Goal: Transaction & Acquisition: Purchase product/service

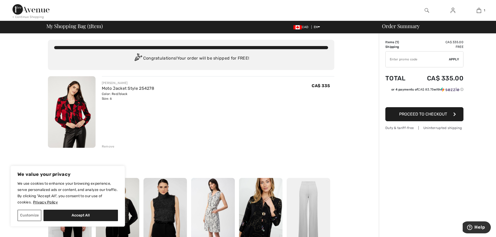
click at [406, 60] on input "TEXT" at bounding box center [417, 60] width 63 height 16
type input "SALEAVENUE"
click at [456, 59] on span "Apply" at bounding box center [454, 59] width 10 height 5
click at [69, 113] on img at bounding box center [72, 112] width 48 height 72
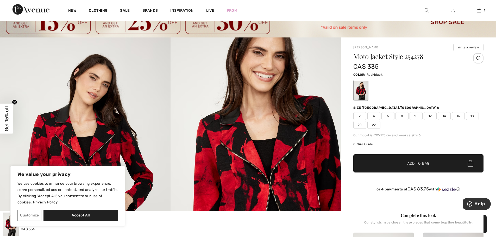
scroll to position [78, 0]
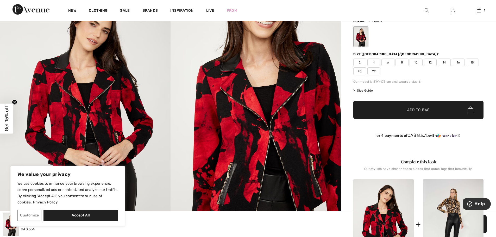
click at [95, 119] on img at bounding box center [85, 112] width 171 height 256
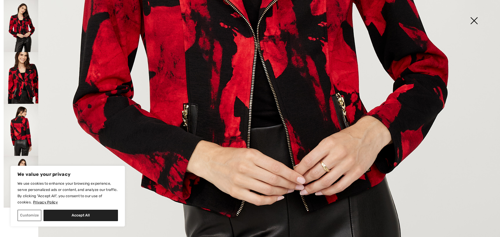
scroll to position [391, 0]
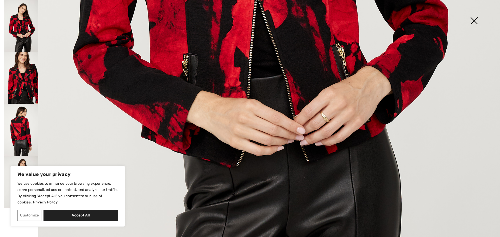
click at [25, 140] on img at bounding box center [21, 130] width 35 height 52
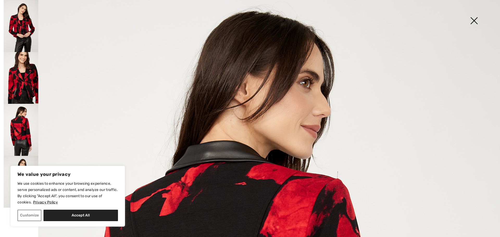
scroll to position [0, 0]
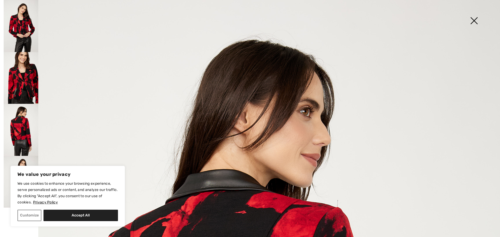
click at [475, 21] on img at bounding box center [474, 21] width 26 height 27
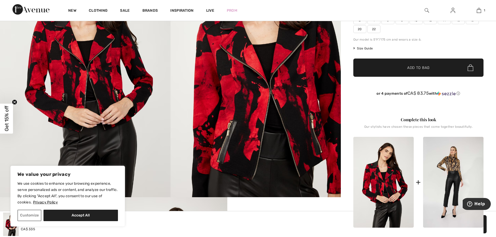
scroll to position [130, 0]
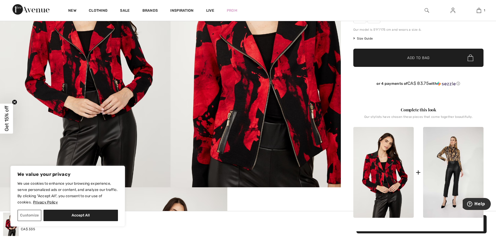
click at [278, 122] on img at bounding box center [256, 60] width 171 height 256
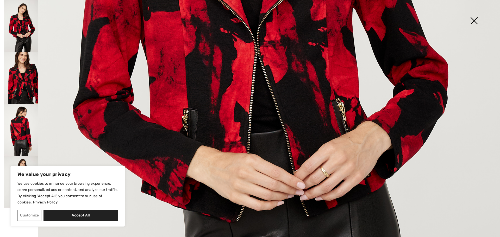
scroll to position [391, 0]
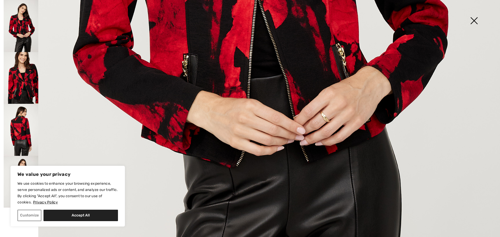
click at [471, 21] on img at bounding box center [474, 21] width 26 height 27
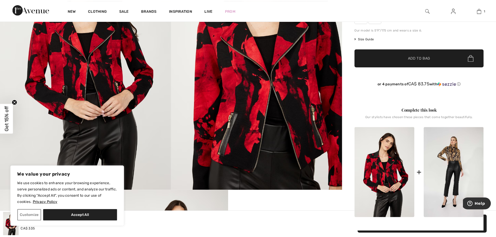
scroll to position [130, 0]
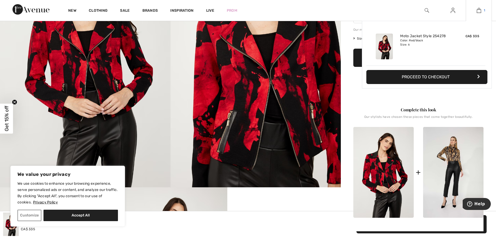
click at [477, 11] on img at bounding box center [479, 10] width 4 height 6
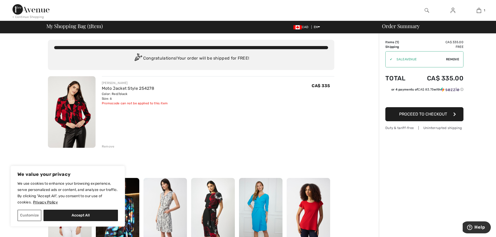
click at [103, 146] on div "Remove" at bounding box center [108, 146] width 13 height 5
